Goal: Download file/media

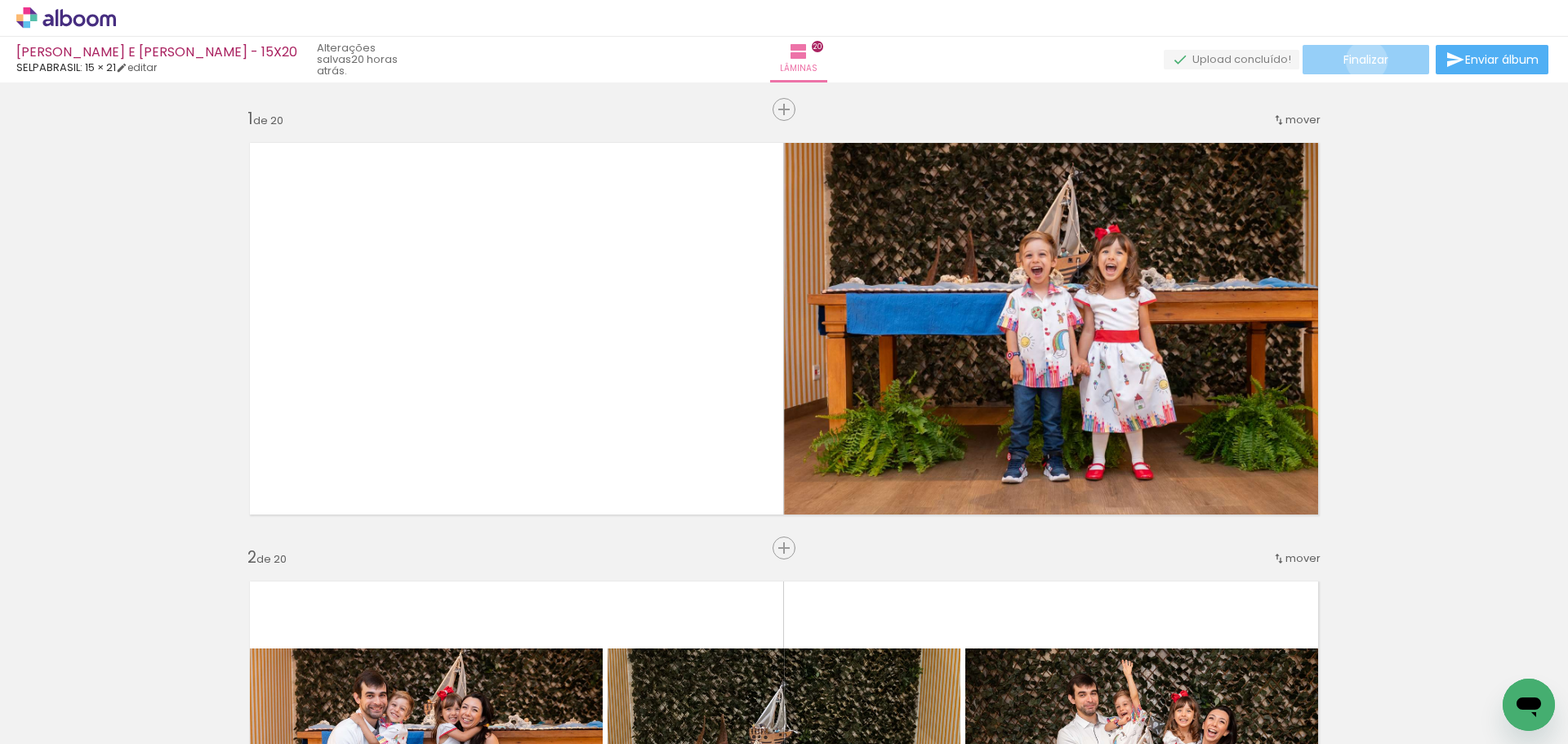
click at [1360, 60] on span "Finalizar" at bounding box center [1366, 59] width 45 height 11
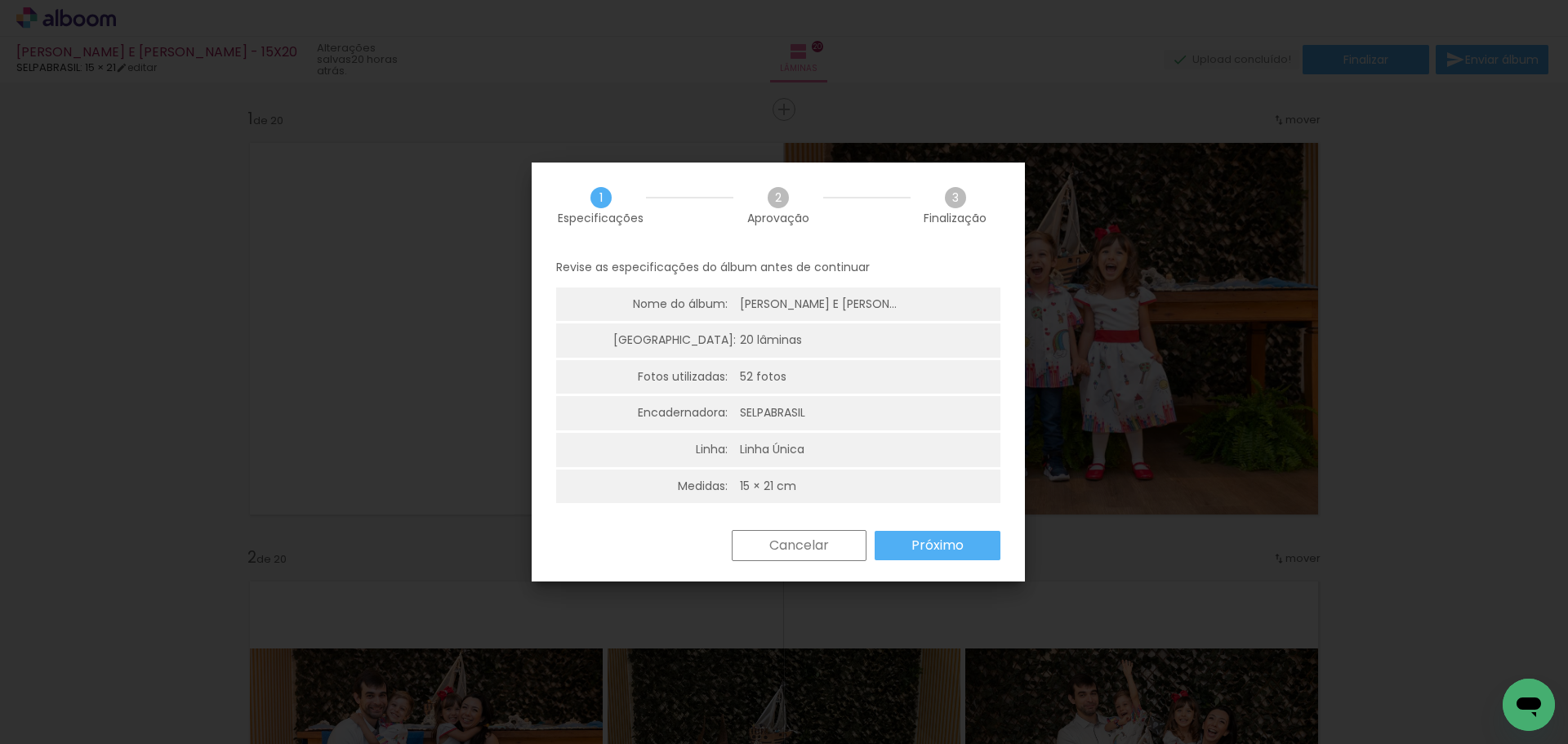
click at [0, 0] on slot "Próximo" at bounding box center [0, 0] width 0 height 0
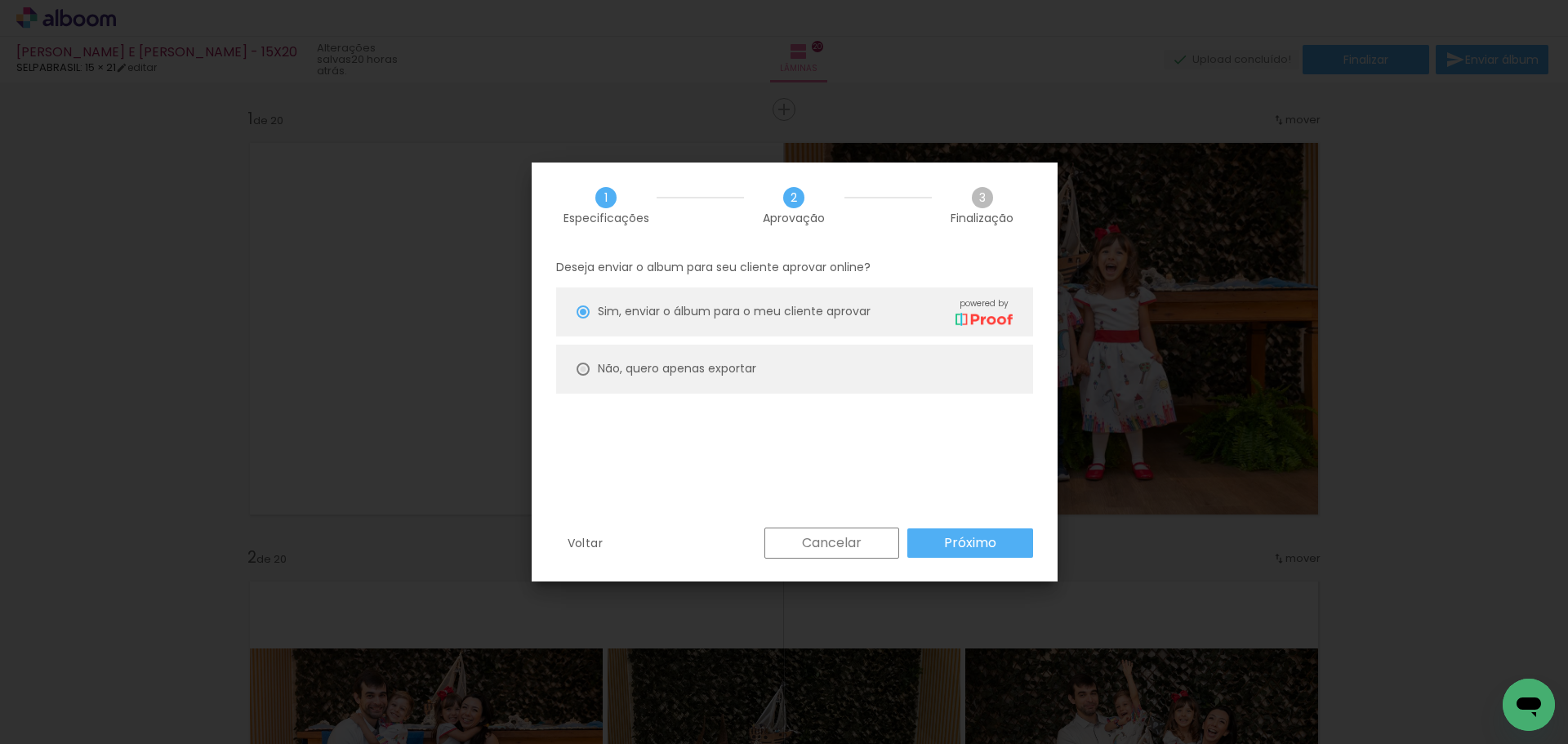
click at [576, 318] on div at bounding box center [582, 311] width 13 height 13
type paper-radio-button "on"
click at [0, 0] on slot "Próximo" at bounding box center [0, 0] width 0 height 0
type input "Alta, 300 DPI"
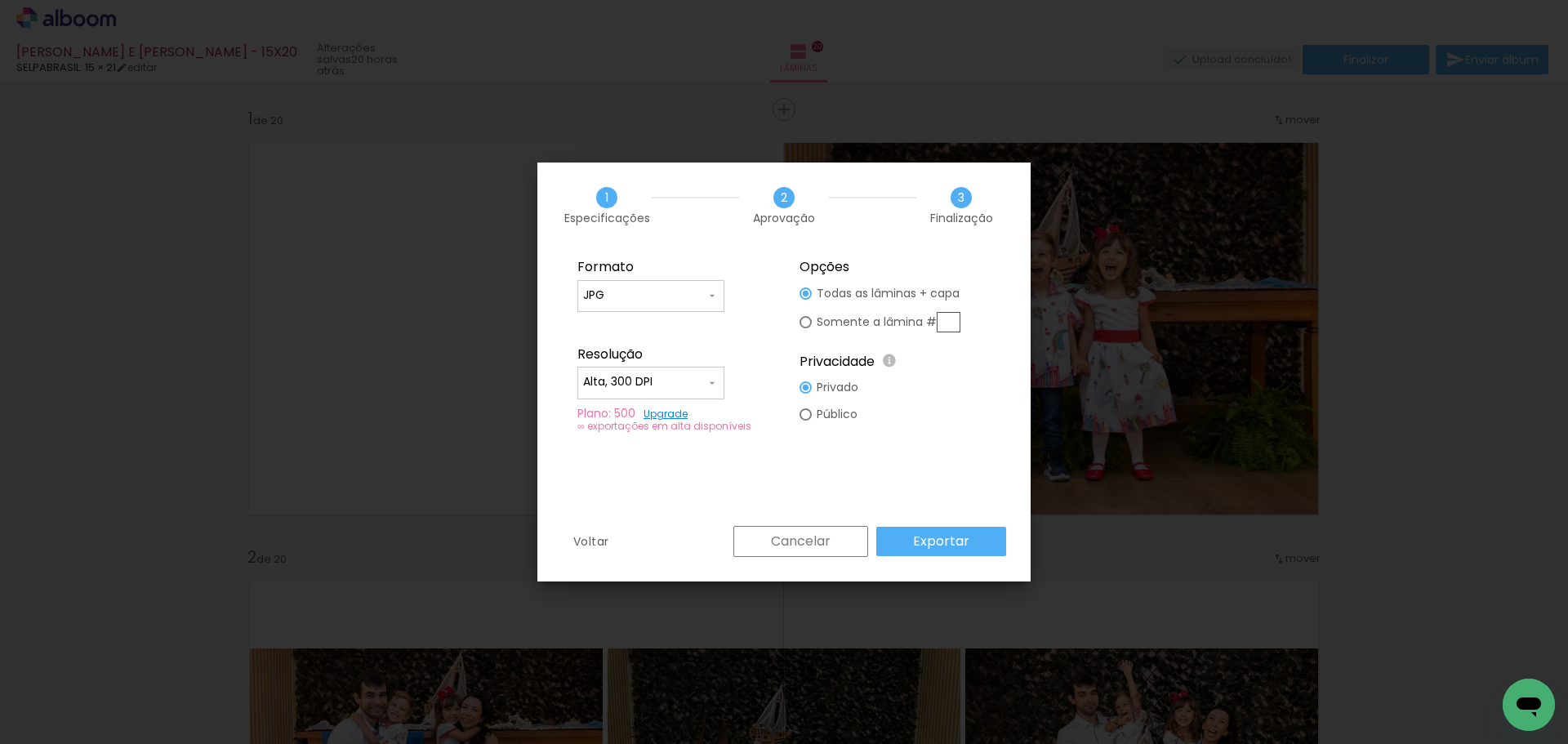
click at [0, 0] on slot "Exportar" at bounding box center [0, 0] width 0 height 0
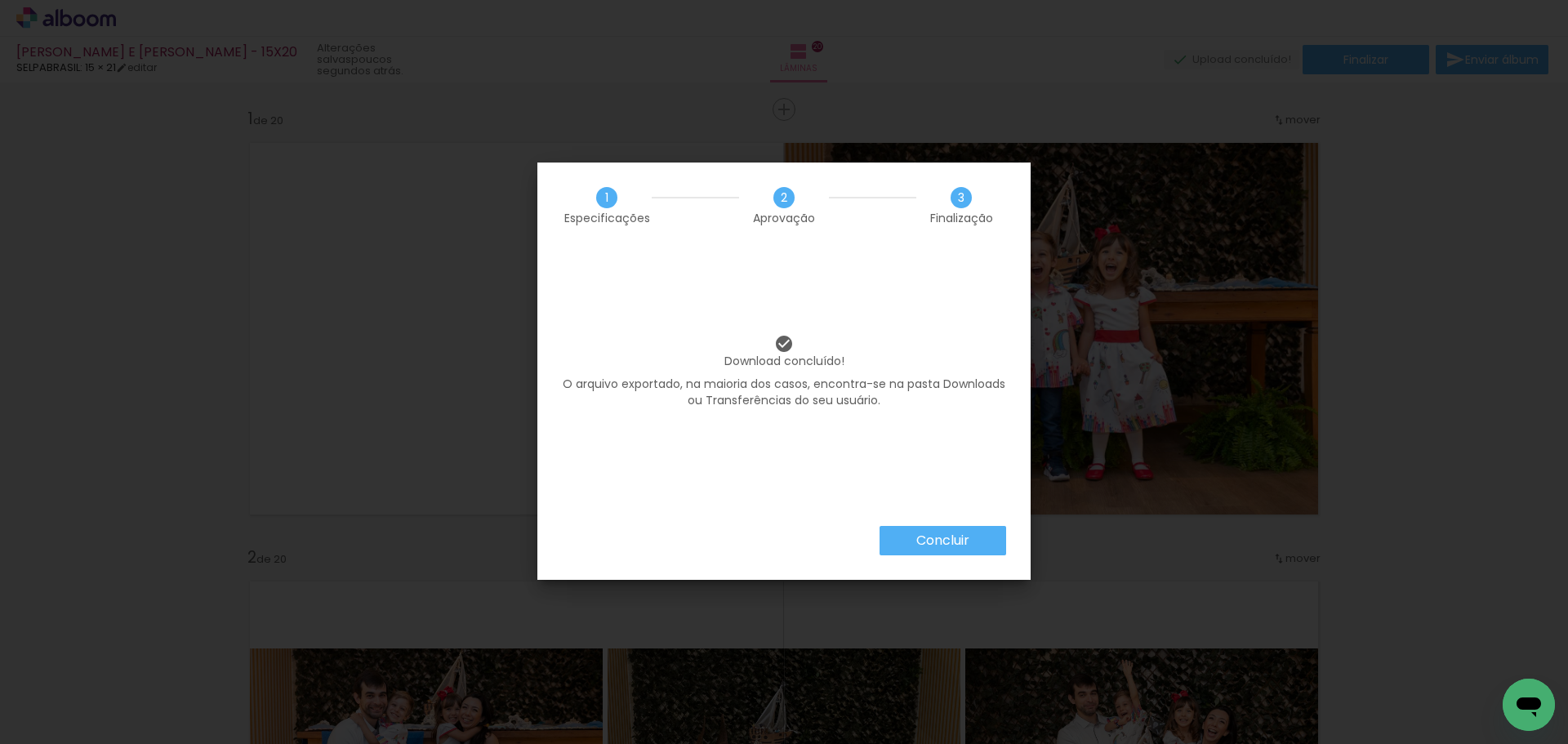
click at [0, 0] on slot "Concluir" at bounding box center [0, 0] width 0 height 0
